Goal: Communication & Community: Answer question/provide support

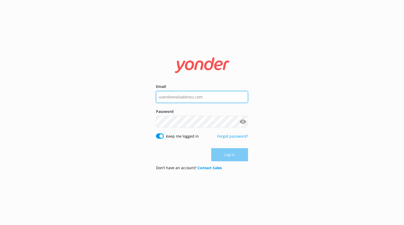
click at [183, 97] on input "Email" at bounding box center [202, 97] width 92 height 12
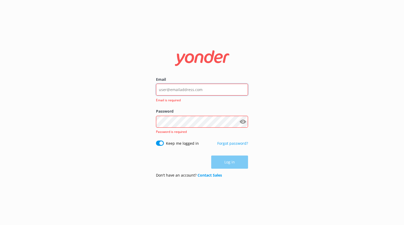
type input "[PERSON_NAME][EMAIL_ADDRESS][DOMAIN_NAME]"
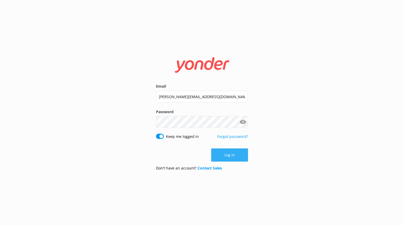
click at [228, 155] on button "Log in" at bounding box center [229, 154] width 37 height 13
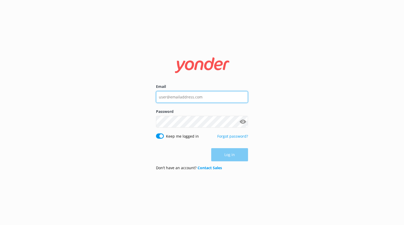
click at [195, 97] on input "Email" at bounding box center [202, 97] width 92 height 12
type input "letitia@yonderhq.com"
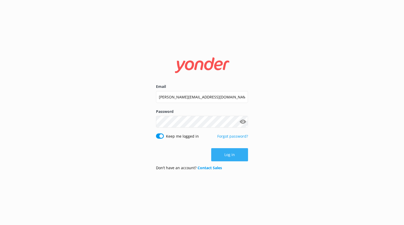
click at [222, 152] on button "Log in" at bounding box center [229, 154] width 37 height 13
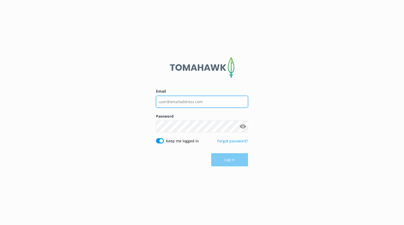
click at [173, 98] on input "Email" at bounding box center [202, 102] width 92 height 12
type input "letitia@yonderhq.com"
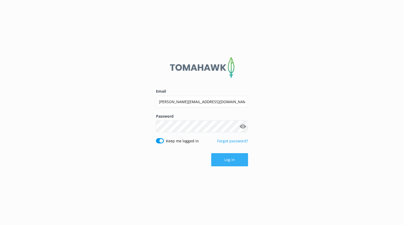
click at [237, 158] on button "Log in" at bounding box center [229, 159] width 37 height 13
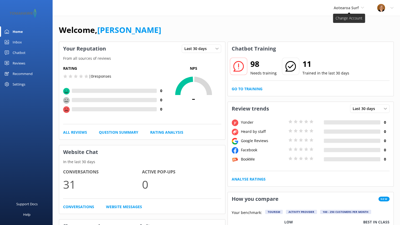
click at [360, 9] on span "Aotearoa Surf" at bounding box center [348, 8] width 30 height 6
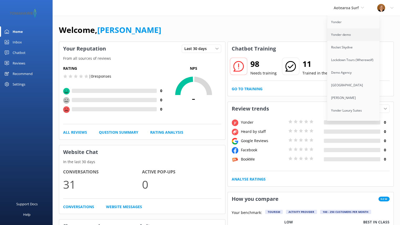
click at [350, 33] on link "Yonder demo" at bounding box center [353, 34] width 53 height 13
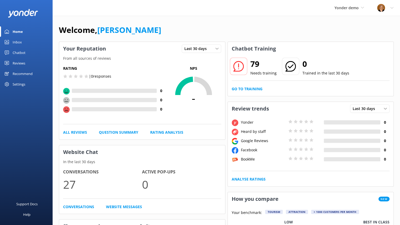
click at [23, 32] on link "Home" at bounding box center [26, 31] width 53 height 11
click at [22, 41] on div "Inbox" at bounding box center [17, 42] width 9 height 11
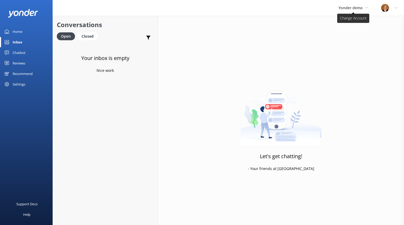
click at [356, 5] on span "Yonder demo" at bounding box center [350, 7] width 24 height 5
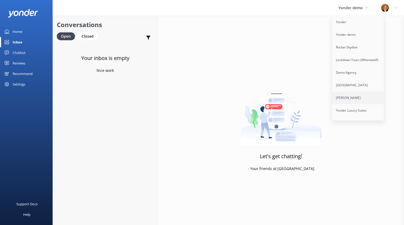
click at [351, 94] on link "[PERSON_NAME]" at bounding box center [358, 97] width 53 height 13
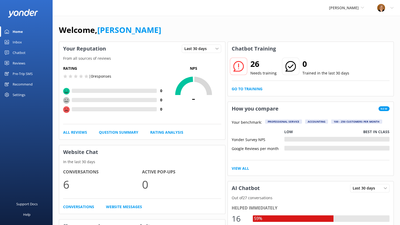
click at [20, 51] on div "Chatbot" at bounding box center [19, 52] width 13 height 11
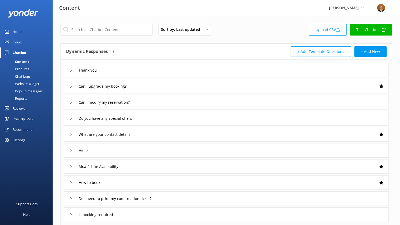
click at [25, 68] on div "Products" at bounding box center [16, 68] width 26 height 7
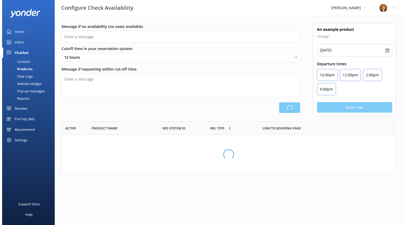
scroll to position [49, 330]
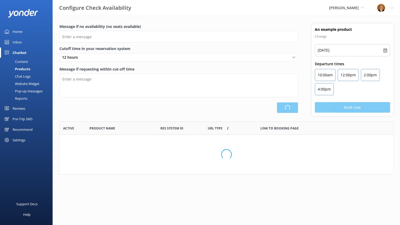
type input "There are no seats available, please check an alternative day"
type textarea "Our online booking system closes {hours} prior to departure. Please contact us …"
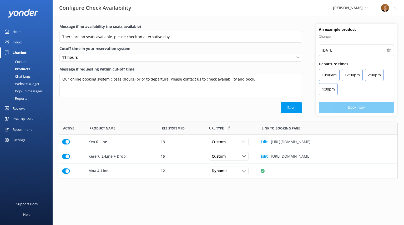
scroll to position [53, 334]
click at [24, 79] on div "Chat Logs" at bounding box center [16, 76] width 27 height 7
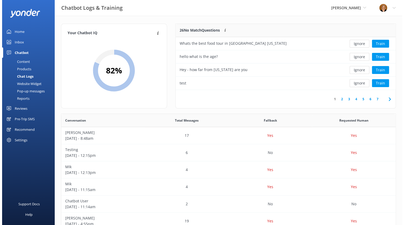
scroll to position [4, 4]
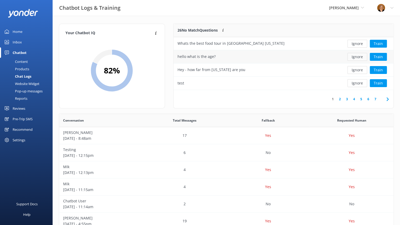
click at [360, 57] on button "Ignore" at bounding box center [357, 57] width 20 height 8
click at [358, 66] on button "Ignore" at bounding box center [357, 70] width 20 height 8
click at [357, 73] on button "Ignore" at bounding box center [357, 70] width 20 height 8
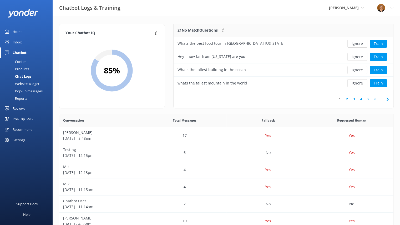
click at [27, 117] on div "Pre-Trip SMS" at bounding box center [23, 119] width 20 height 11
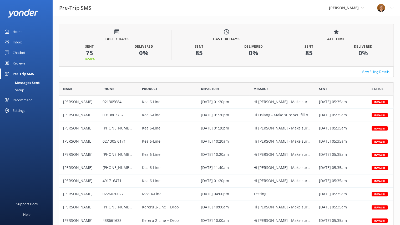
click at [21, 91] on div "Setup" at bounding box center [13, 89] width 21 height 7
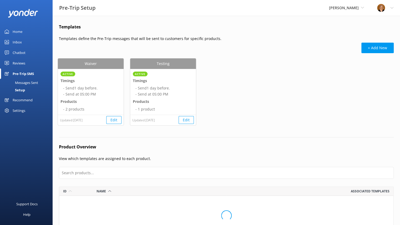
scroll to position [45, 330]
click at [28, 83] on div "Messages Sent" at bounding box center [20, 82] width 35 height 7
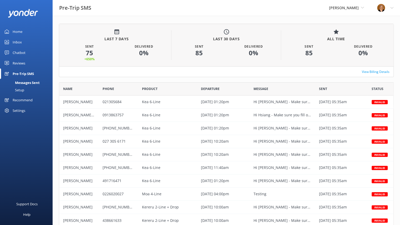
scroll to position [141, 330]
click at [28, 72] on div "Pre-Trip SMS" at bounding box center [23, 73] width 21 height 11
click at [20, 63] on div "Reviews" at bounding box center [19, 63] width 13 height 11
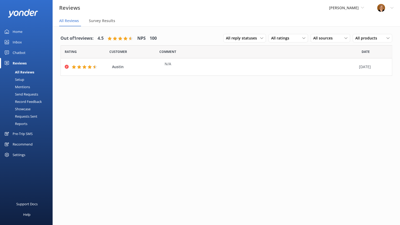
click at [21, 51] on div "Chatbot" at bounding box center [19, 52] width 13 height 11
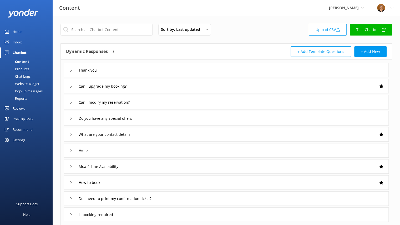
click at [22, 30] on div "Home" at bounding box center [18, 31] width 10 height 11
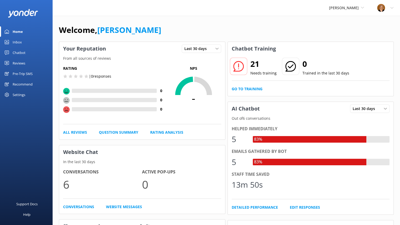
click at [19, 51] on div "Chatbot" at bounding box center [19, 52] width 13 height 11
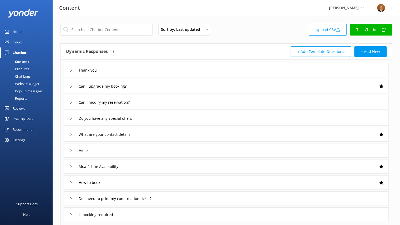
click at [23, 75] on div "Chat Logs" at bounding box center [16, 76] width 27 height 7
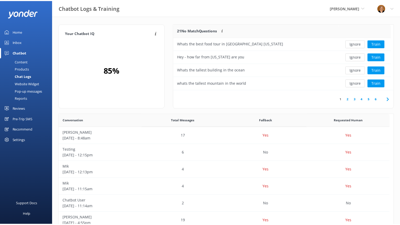
scroll to position [4, 4]
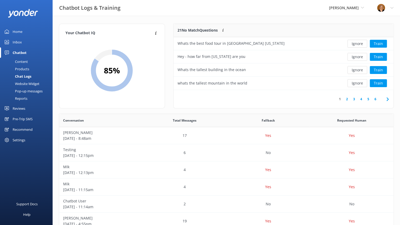
click at [29, 83] on div "Website Widget" at bounding box center [21, 83] width 36 height 7
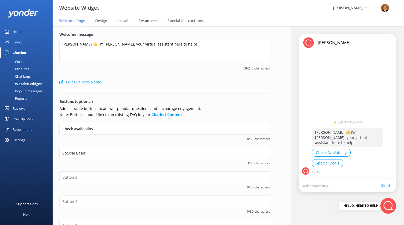
click at [147, 21] on span "Responses" at bounding box center [147, 20] width 19 height 5
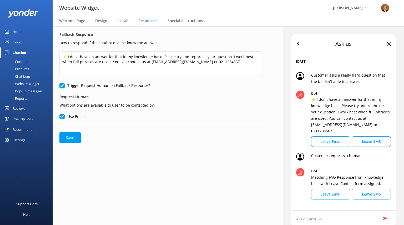
click at [22, 75] on div "Chat Logs" at bounding box center [16, 76] width 27 height 7
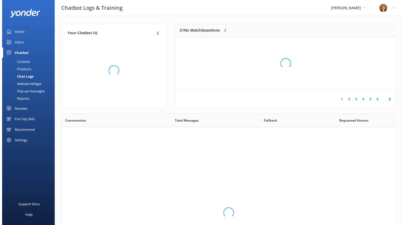
scroll to position [180, 330]
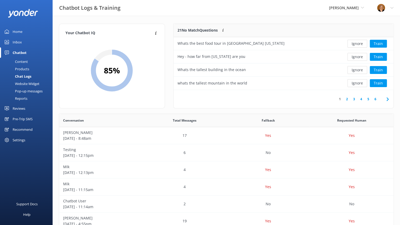
click at [23, 41] on link "Inbox" at bounding box center [26, 42] width 53 height 11
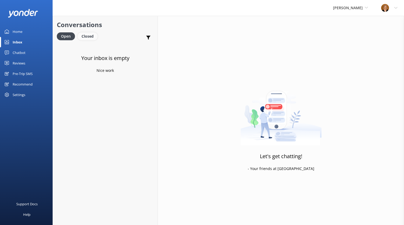
click at [88, 35] on div "Closed" at bounding box center [88, 36] width 20 height 8
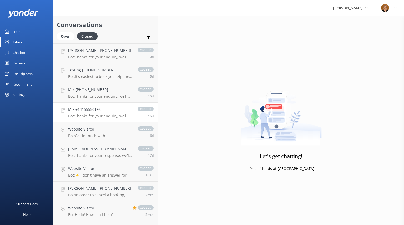
click at [103, 112] on h4 "Mik +14155550198" at bounding box center [100, 109] width 64 height 6
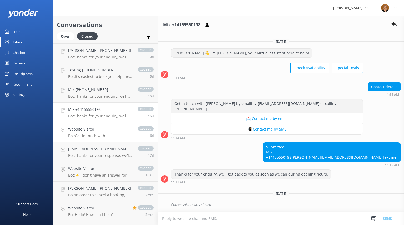
click at [104, 133] on div "Website Visitor Bot: Get in touch with [PERSON_NAME] by emailing [EMAIL_ADDRESS…" at bounding box center [100, 132] width 64 height 12
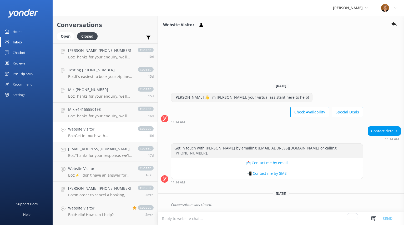
click at [18, 49] on div "Chatbot" at bounding box center [19, 52] width 13 height 11
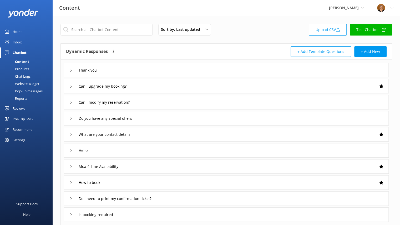
click at [24, 75] on div "Chat Logs" at bounding box center [16, 76] width 27 height 7
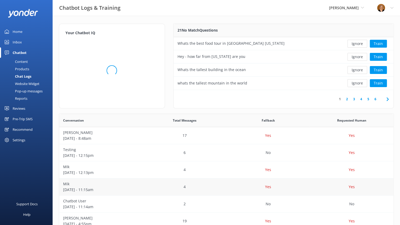
scroll to position [102, 0]
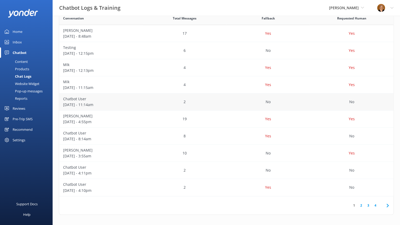
click at [130, 103] on p "[DATE] - 11:14am" at bounding box center [101, 105] width 76 height 6
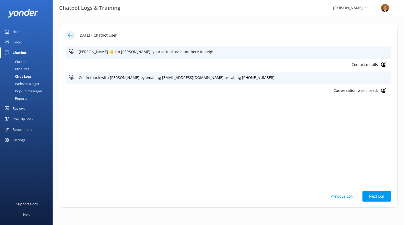
click at [69, 37] on icon at bounding box center [70, 35] width 5 height 5
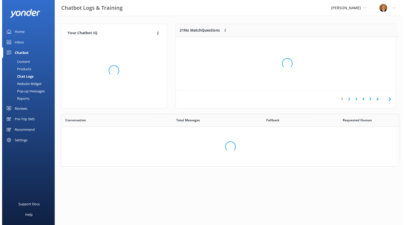
scroll to position [4, 4]
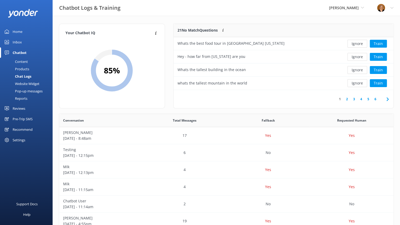
click at [27, 60] on div "Content" at bounding box center [15, 61] width 25 height 7
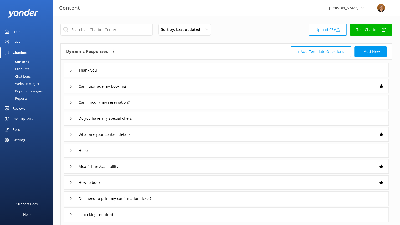
click at [28, 84] on div "Website Widget" at bounding box center [21, 83] width 36 height 7
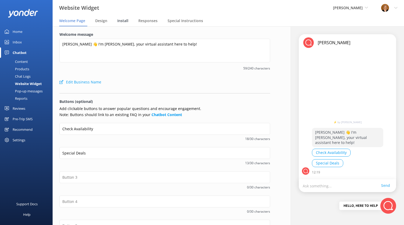
click at [121, 20] on span "Install" at bounding box center [122, 20] width 11 height 5
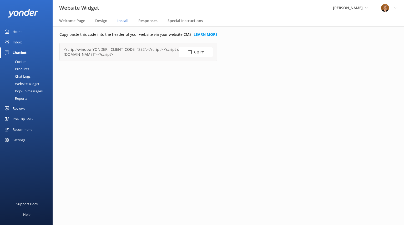
click at [34, 83] on div "Website Widget" at bounding box center [21, 83] width 36 height 7
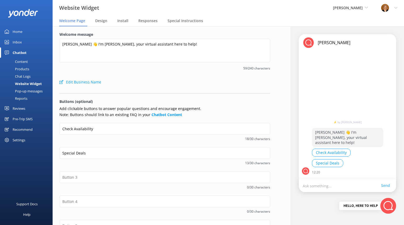
click at [30, 90] on div "Pop-up messages" at bounding box center [22, 90] width 39 height 7
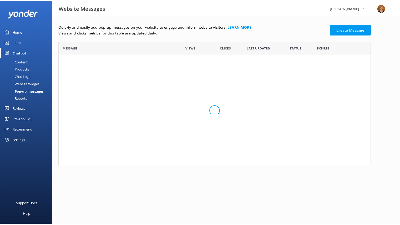
scroll to position [121, 311]
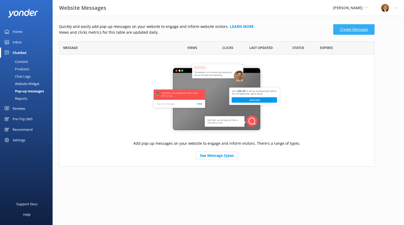
click at [355, 29] on link "Create Message" at bounding box center [353, 29] width 41 height 11
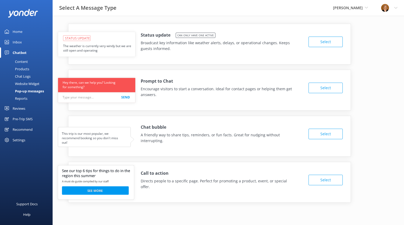
click at [330, 44] on button "Select" at bounding box center [325, 42] width 34 height 11
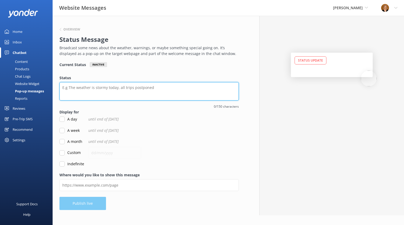
click at [101, 92] on textarea "Status" at bounding box center [148, 91] width 179 height 18
type textarea "fdherhre"
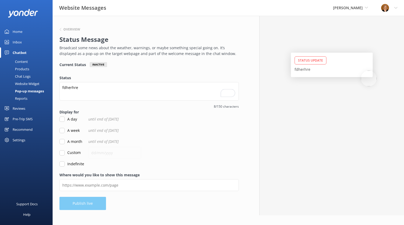
click at [29, 129] on div "Recommend" at bounding box center [23, 129] width 20 height 11
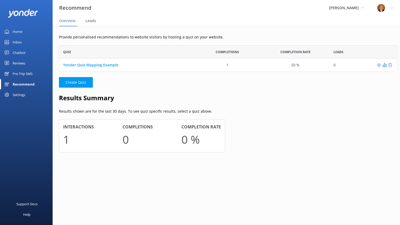
scroll to position [4, 4]
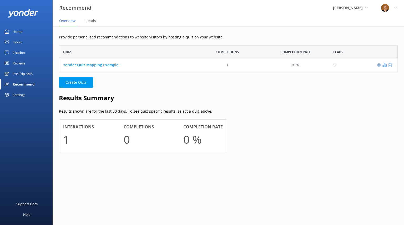
click at [20, 53] on div "Chatbot" at bounding box center [19, 52] width 13 height 11
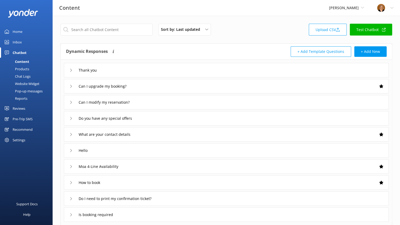
click at [27, 99] on div "Reports" at bounding box center [15, 98] width 24 height 7
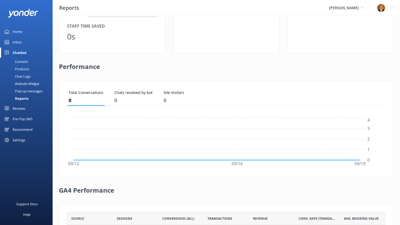
scroll to position [83, 0]
click at [26, 84] on div "Website Widget" at bounding box center [21, 83] width 36 height 7
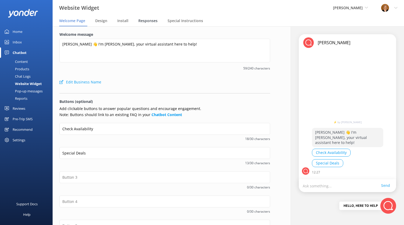
click at [147, 20] on span "Responses" at bounding box center [147, 20] width 19 height 5
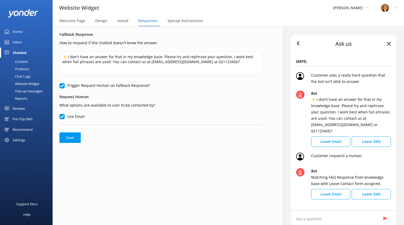
click at [18, 41] on div "Inbox" at bounding box center [17, 42] width 9 height 11
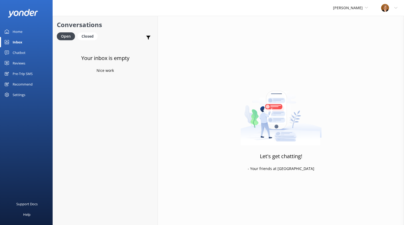
click at [23, 52] on div "Chatbot" at bounding box center [19, 52] width 13 height 11
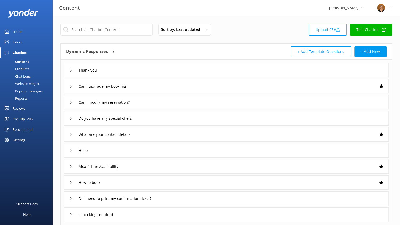
click at [25, 96] on div "Reports" at bounding box center [15, 98] width 24 height 7
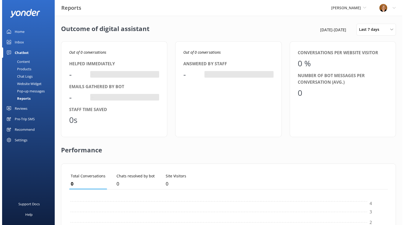
scroll to position [49, 314]
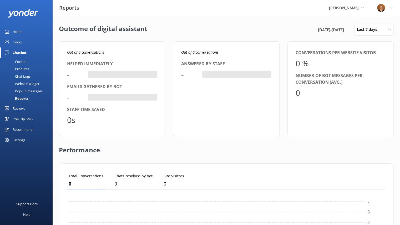
click at [24, 138] on div "Settings" at bounding box center [19, 140] width 13 height 11
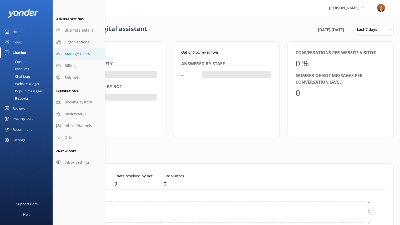
click at [79, 54] on span "Manage Users" at bounding box center [77, 54] width 25 height 6
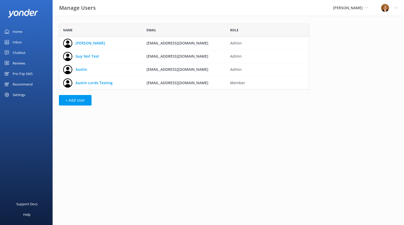
scroll to position [62, 246]
click at [22, 32] on link "Home" at bounding box center [26, 31] width 53 height 11
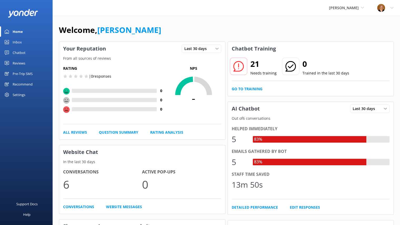
click at [21, 61] on div "Reviews" at bounding box center [19, 63] width 13 height 11
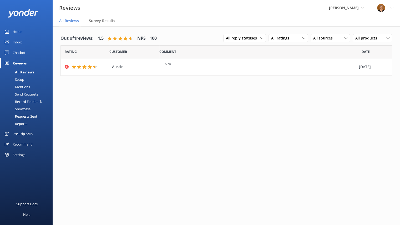
click at [20, 81] on div "Setup" at bounding box center [13, 79] width 21 height 7
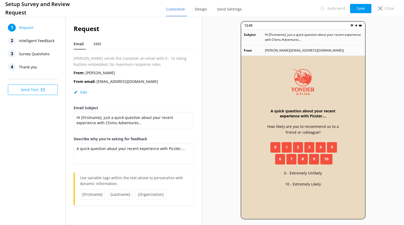
click at [42, 42] on span "Intelligent Feedback" at bounding box center [36, 41] width 35 height 8
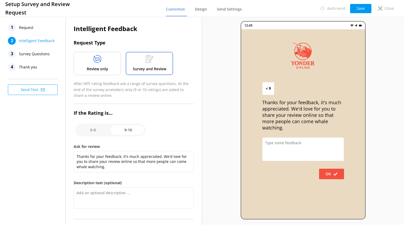
click at [99, 63] on div at bounding box center [97, 60] width 8 height 10
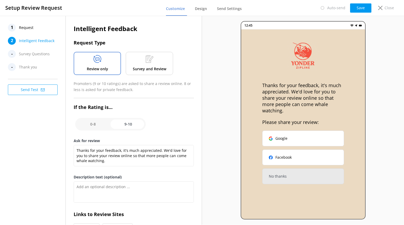
click at [25, 28] on span "Request" at bounding box center [26, 28] width 14 height 8
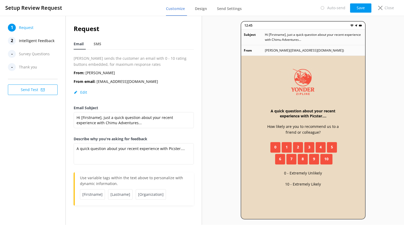
click at [33, 41] on span "Intelligent Feedback" at bounding box center [36, 41] width 35 height 8
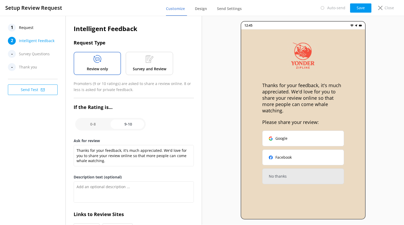
click at [93, 122] on input "checkbox" at bounding box center [110, 124] width 70 height 13
checkbox input "false"
type textarea "We would love to hear your feedback so we can improve the experience for others…"
type textarea "Your feedback is important to help us improve"
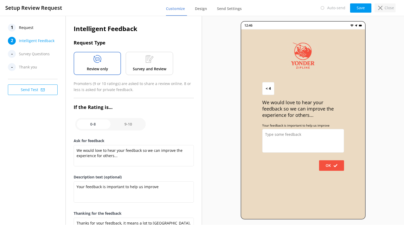
click at [381, 11] on div "Close" at bounding box center [384, 7] width 21 height 9
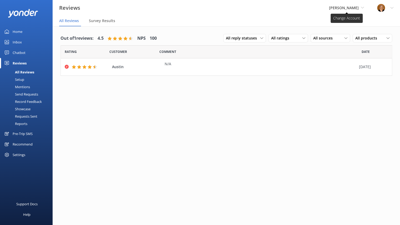
click at [361, 7] on icon at bounding box center [362, 7] width 3 height 3
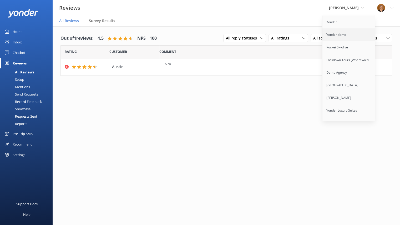
click at [343, 37] on link "Yonder demo" at bounding box center [348, 34] width 53 height 13
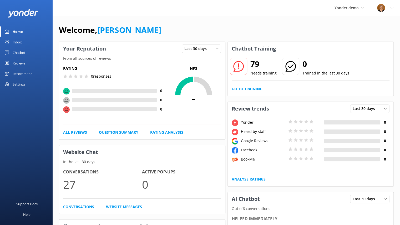
click at [20, 63] on div "Reviews" at bounding box center [19, 63] width 13 height 11
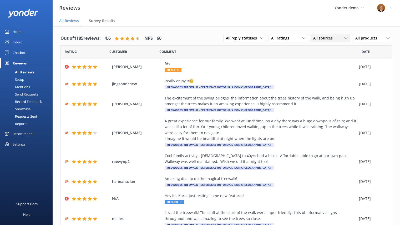
click at [341, 36] on div "All sources" at bounding box center [330, 38] width 37 height 6
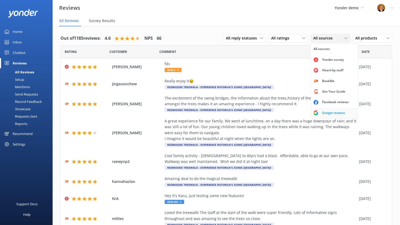
click at [327, 111] on div "Google reviews" at bounding box center [333, 112] width 31 height 5
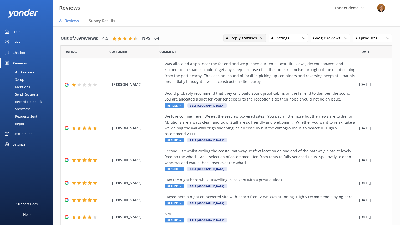
click at [260, 37] on icon at bounding box center [261, 38] width 3 height 3
click at [242, 59] on div "Needs a reply" at bounding box center [236, 59] width 20 height 5
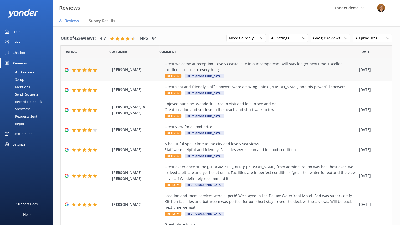
click at [172, 76] on span "Reply" at bounding box center [173, 76] width 17 height 4
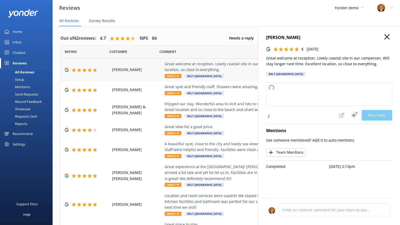
type textarea "Thank you so much for your wonderful review! We're delighted you enjoyed your s…"
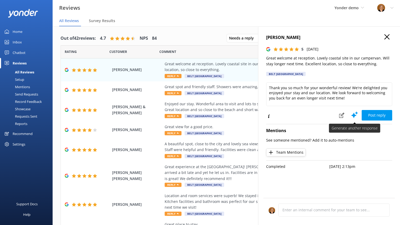
click at [353, 115] on use at bounding box center [354, 114] width 7 height 7
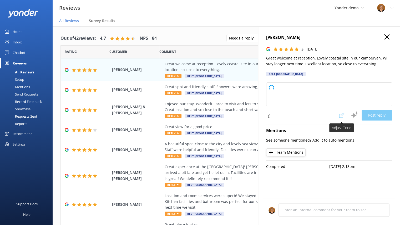
type textarea "Thank you so much for your wonderful feedback! We're delighted you enjoyed your…"
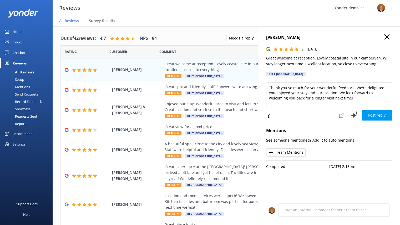
click at [388, 37] on icon "button" at bounding box center [386, 36] width 5 height 5
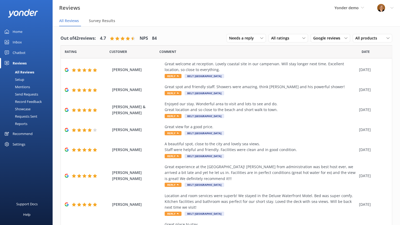
click at [26, 86] on div "Mentions" at bounding box center [16, 86] width 27 height 7
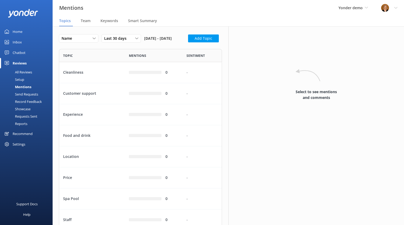
scroll to position [261, 155]
